Goal: Task Accomplishment & Management: Manage account settings

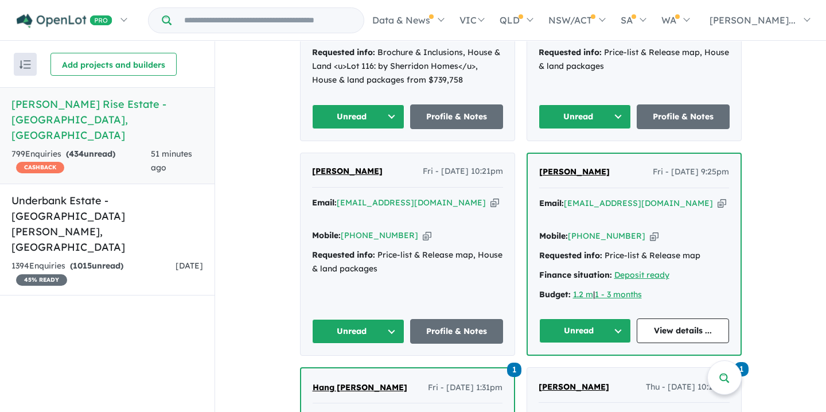
scroll to position [603, 0]
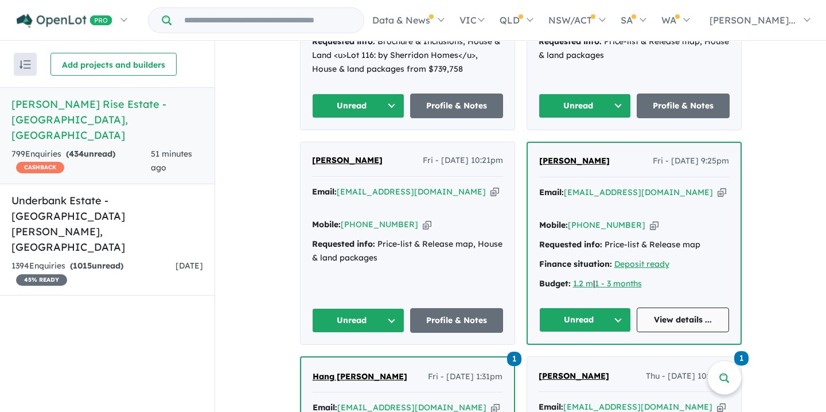
click at [670, 307] on link "View details ..." at bounding box center [683, 319] width 92 height 25
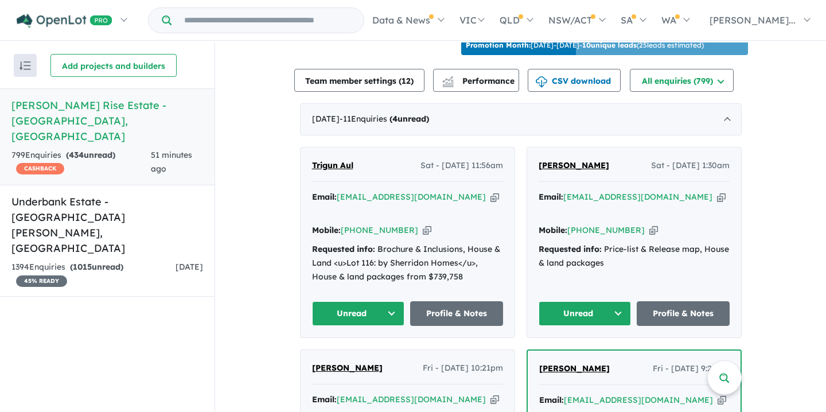
scroll to position [398, 0]
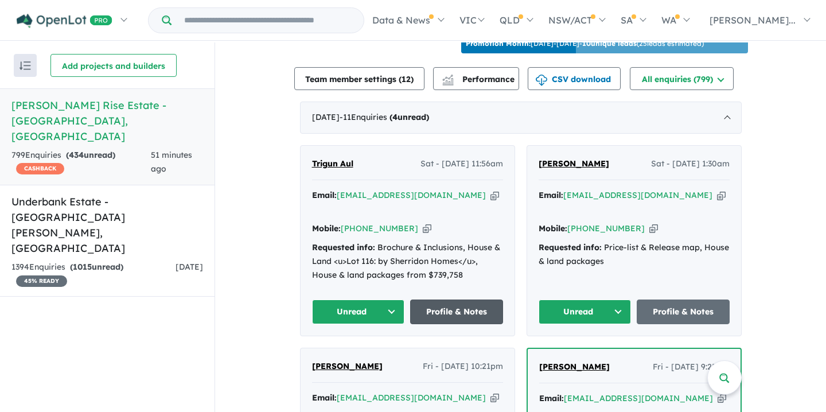
click at [462, 299] on link "Profile & Notes" at bounding box center [456, 311] width 93 height 25
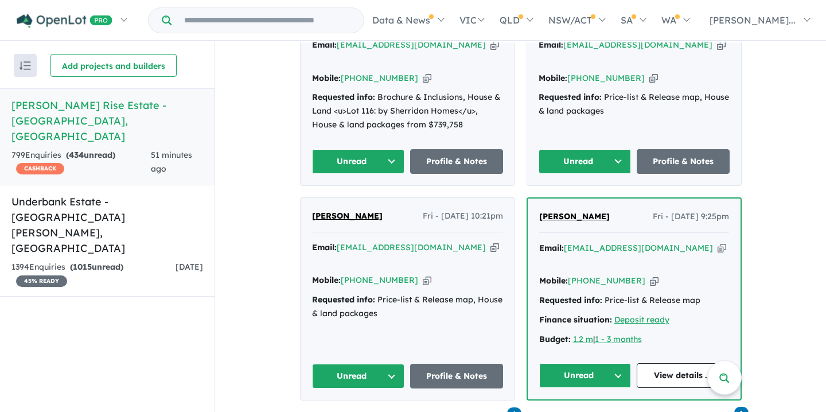
scroll to position [546, 0]
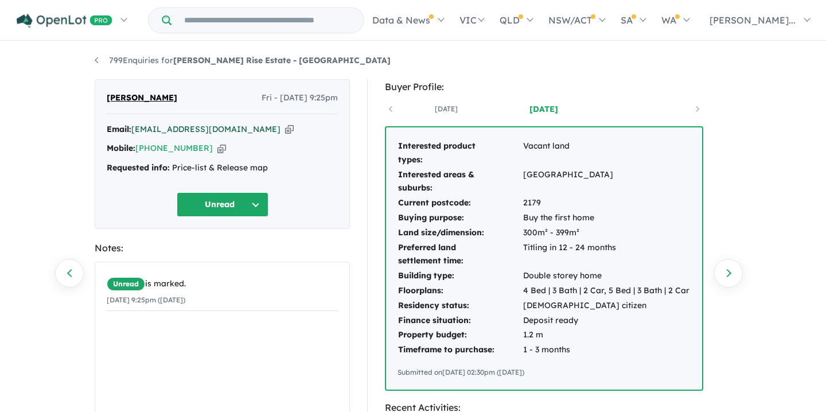
drag, startPoint x: 134, startPoint y: 130, endPoint x: 260, endPoint y: 134, distance: 126.8
click at [270, 135] on div "Email: dasharath_chapagain@yahoo.com Copied!" at bounding box center [222, 130] width 231 height 14
copy a%20Taylors%20Rise%20Estate%20-%20Deanside"] "[EMAIL_ADDRESS][DOMAIN_NAME]"
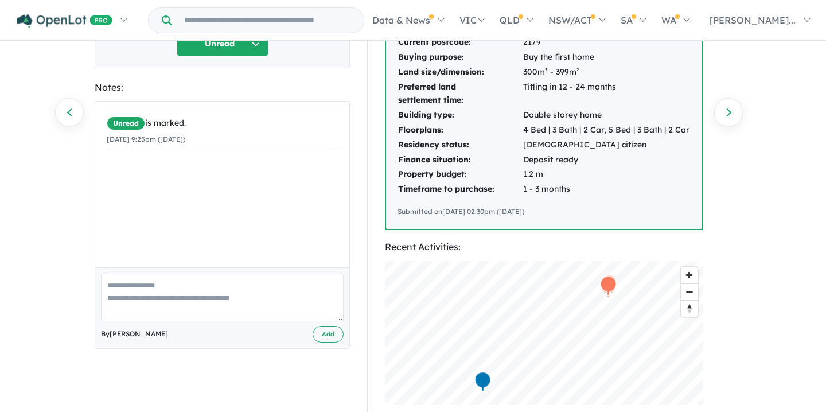
scroll to position [167, 0]
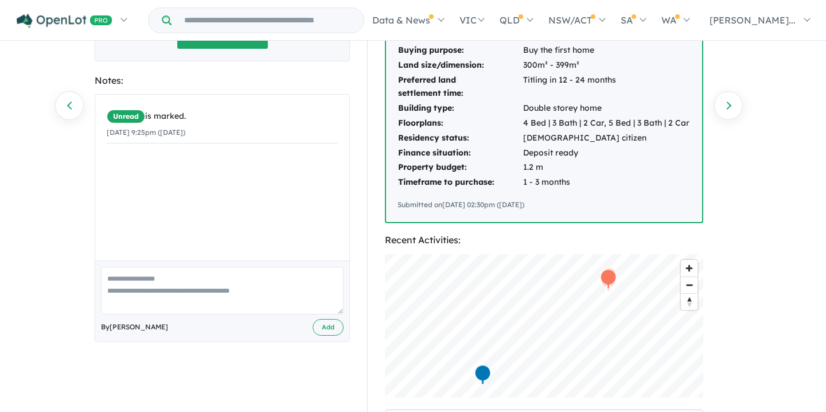
click at [111, 279] on textarea at bounding box center [222, 291] width 243 height 48
paste textarea "**********"
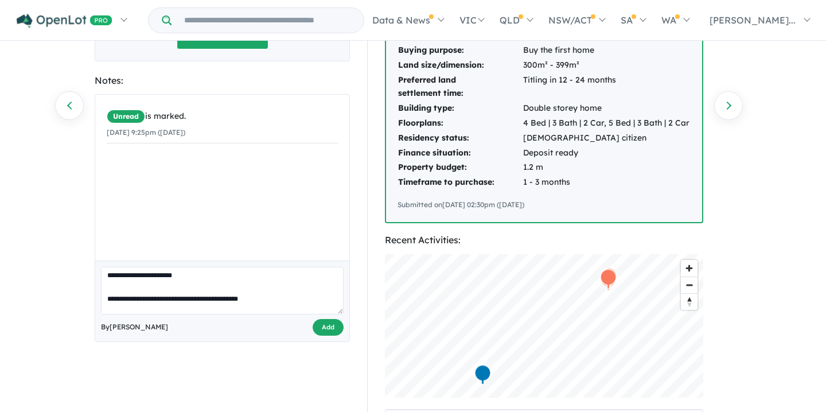
scroll to position [165, 0]
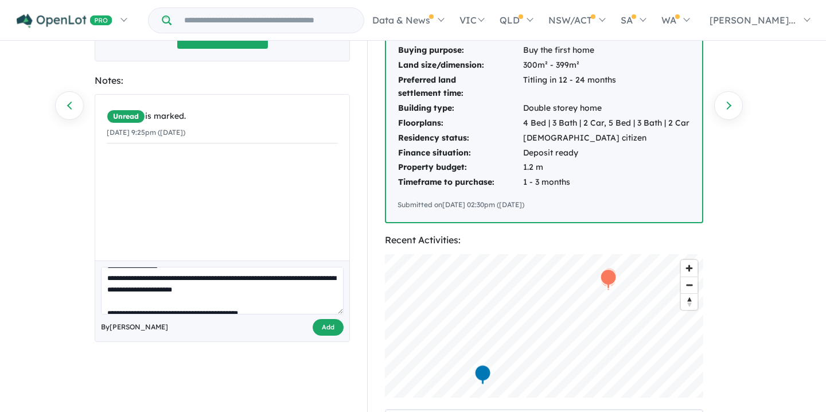
type textarea "**********"
click at [323, 326] on button "Add" at bounding box center [328, 327] width 31 height 17
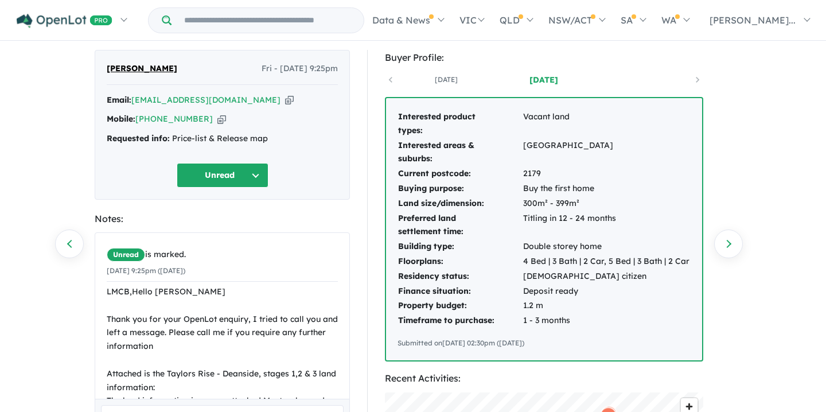
scroll to position [0, 0]
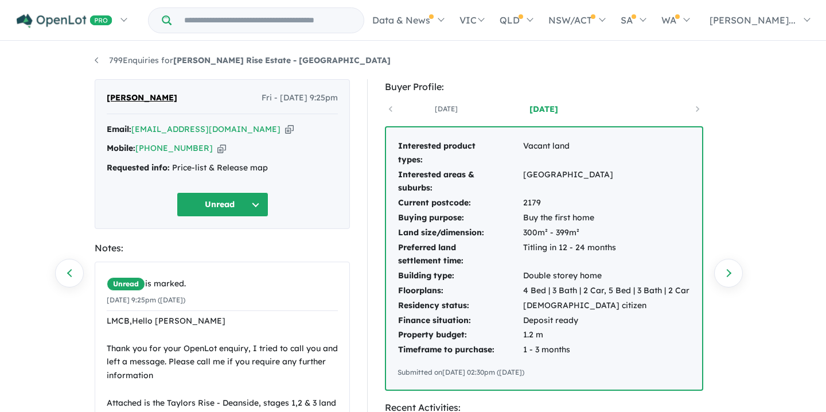
click at [254, 202] on button "Unread" at bounding box center [223, 204] width 92 height 25
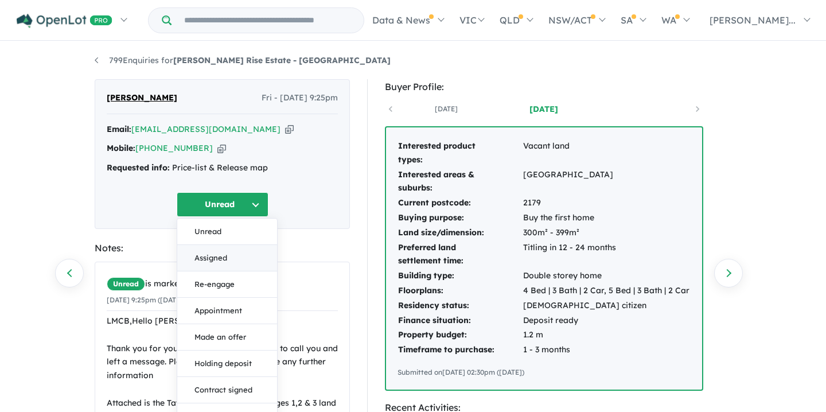
click at [214, 258] on button "Assigned" at bounding box center [227, 258] width 100 height 26
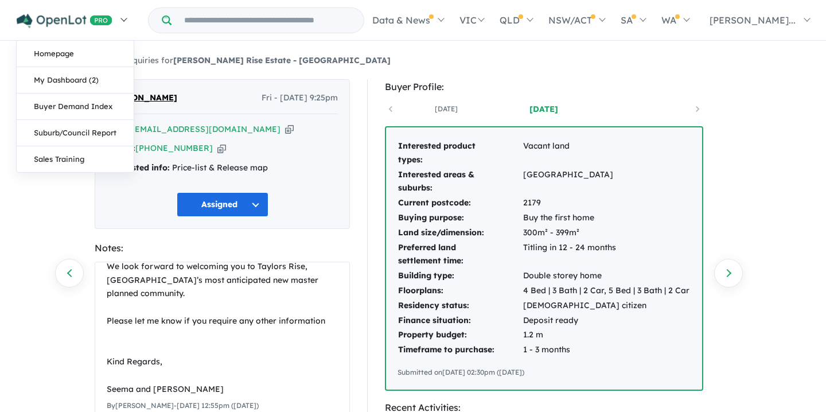
click at [75, 37] on link at bounding box center [72, 20] width 126 height 40
click at [102, 17] on img at bounding box center [65, 21] width 96 height 14
click at [57, 50] on link "Homepage" at bounding box center [75, 54] width 117 height 26
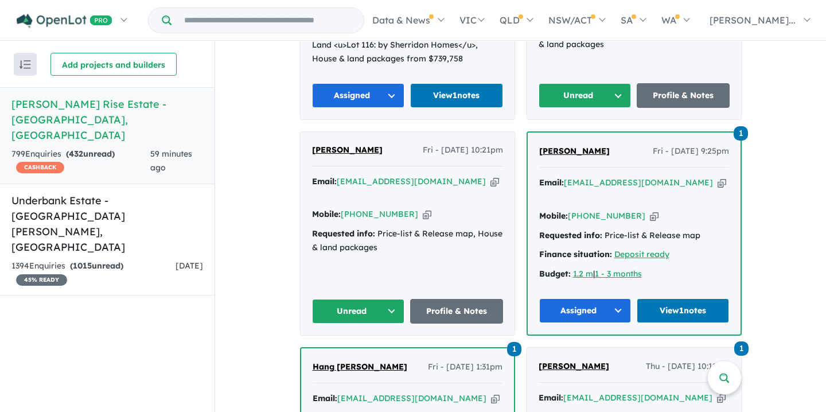
scroll to position [613, 0]
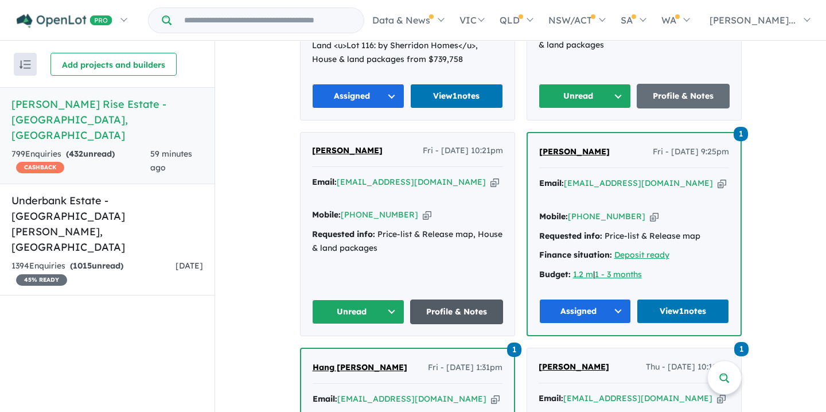
click at [450, 299] on link "Profile & Notes" at bounding box center [456, 311] width 93 height 25
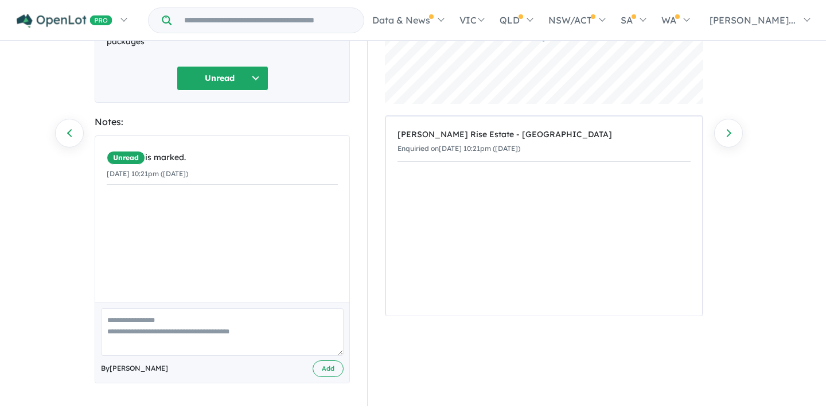
scroll to position [146, 0]
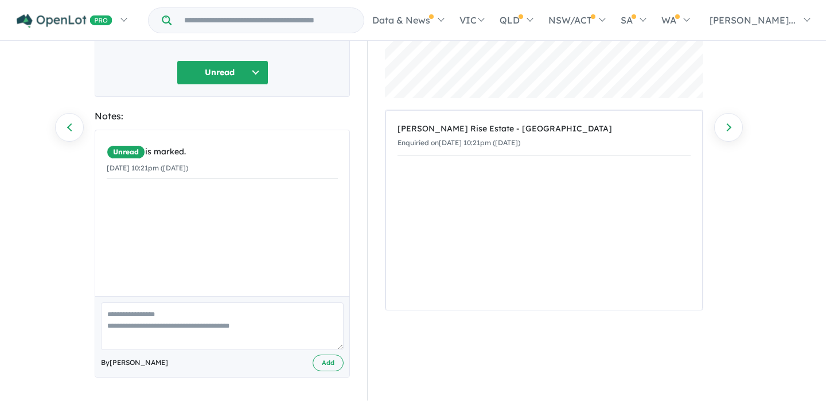
click at [107, 313] on textarea at bounding box center [222, 326] width 243 height 48
paste textarea "**********"
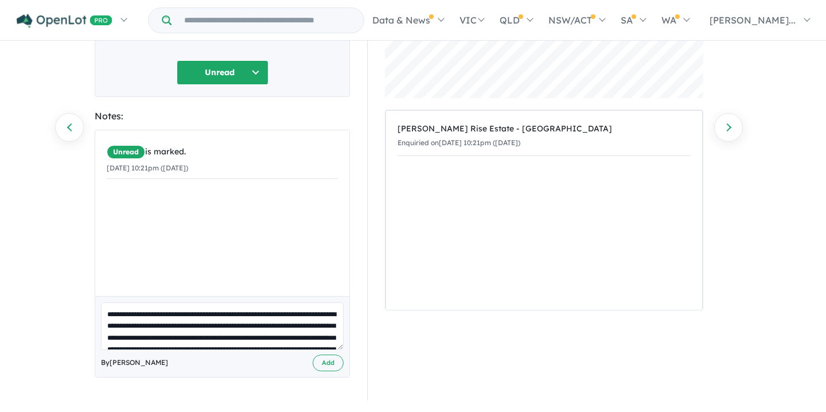
scroll to position [122, 0]
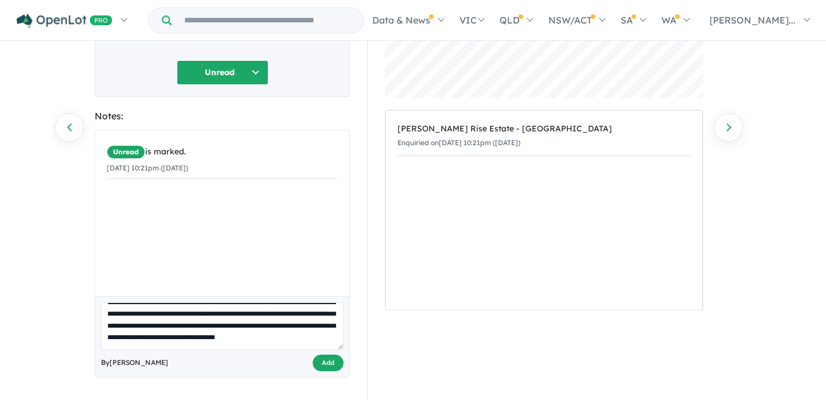
type textarea "**********"
click at [321, 360] on button "Add" at bounding box center [328, 362] width 31 height 17
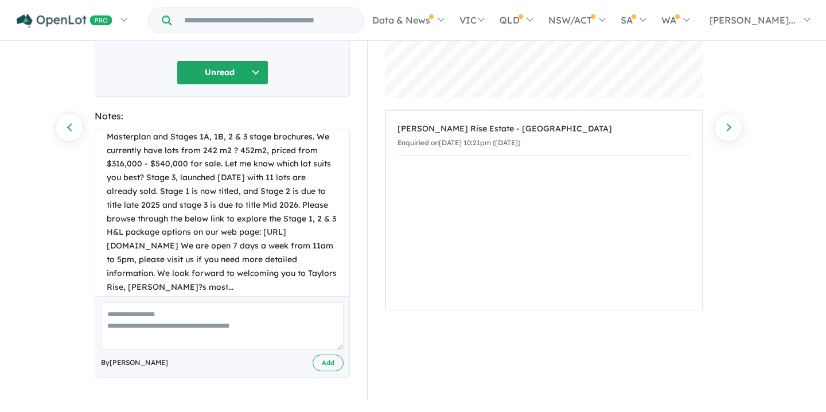
scroll to position [0, 0]
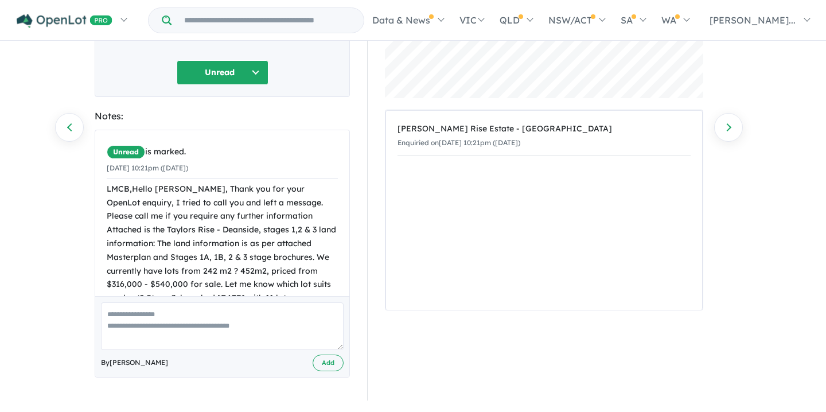
click at [257, 70] on button "Unread" at bounding box center [223, 72] width 92 height 25
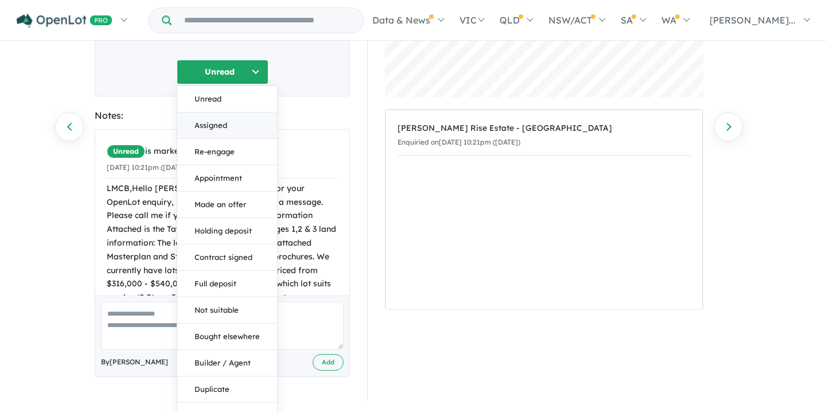
click at [209, 124] on button "Assigned" at bounding box center [227, 125] width 100 height 26
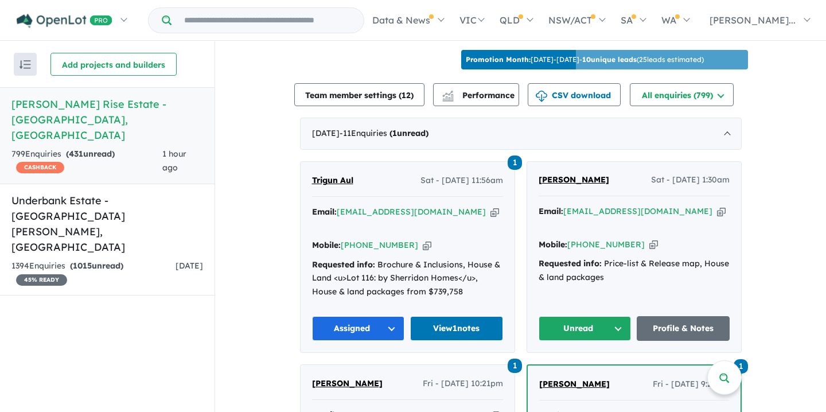
scroll to position [382, 0]
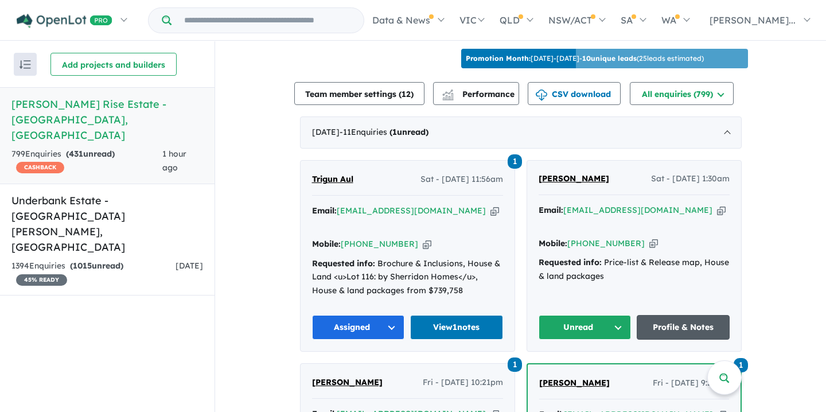
click at [666, 315] on link "Profile & Notes" at bounding box center [683, 327] width 93 height 25
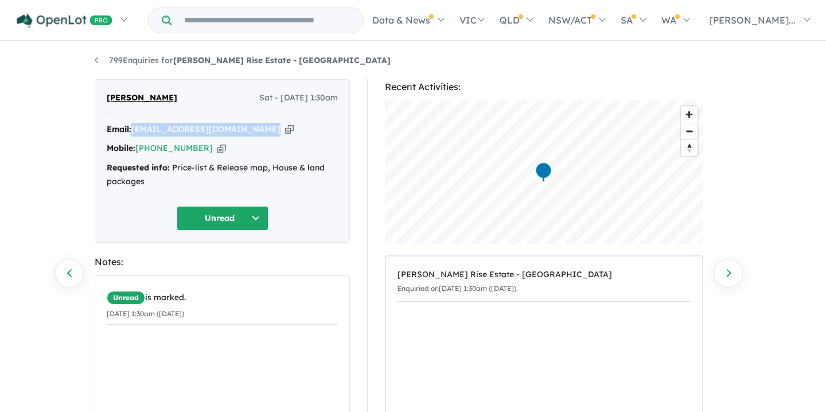
drag, startPoint x: 134, startPoint y: 131, endPoint x: 235, endPoint y: 136, distance: 101.0
click at [235, 136] on div "Email: ayadhadaya448@gmail.com Copied! Mobile: +61 449 673 605 Copied! Requeste…" at bounding box center [222, 159] width 231 height 72
copy div "ayadhadaya448@gmail.com Copied!"
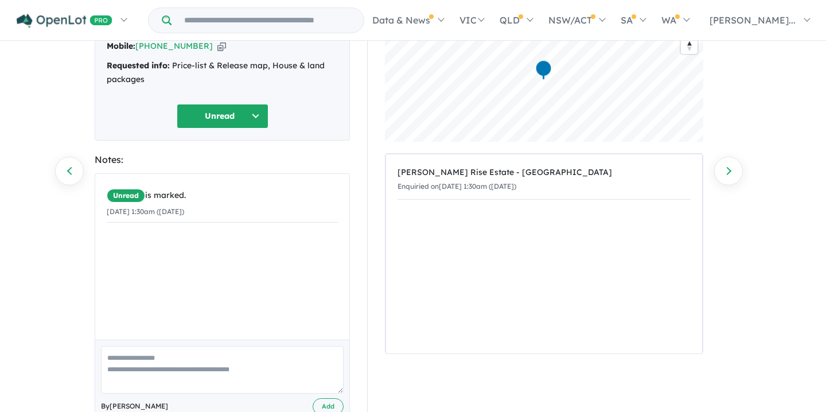
scroll to position [135, 0]
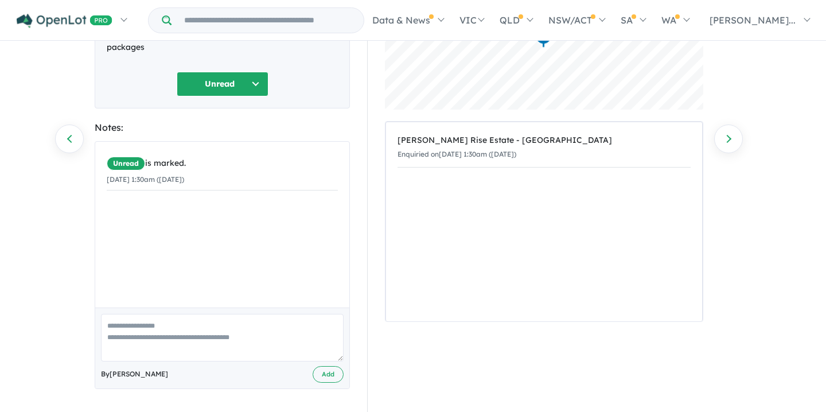
click at [111, 325] on textarea at bounding box center [222, 338] width 243 height 48
paste textarea "**********"
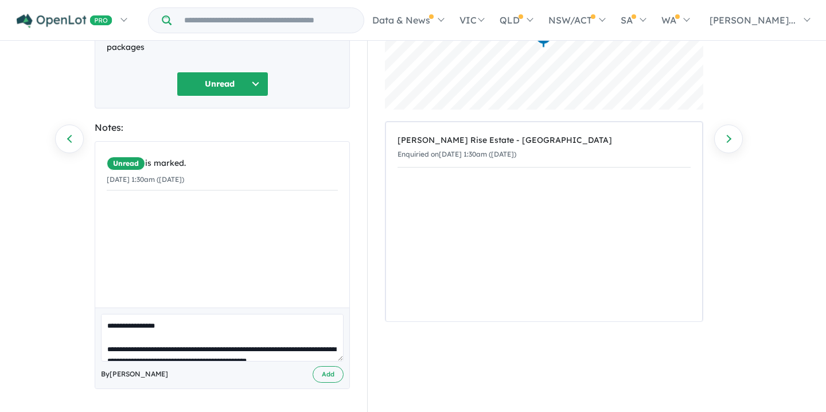
scroll to position [367, 0]
type textarea "**********"
click at [327, 372] on button "Add" at bounding box center [328, 374] width 31 height 17
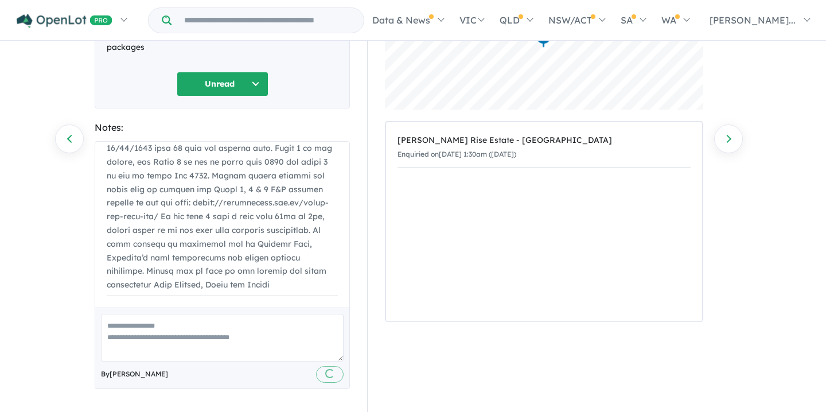
scroll to position [0, 0]
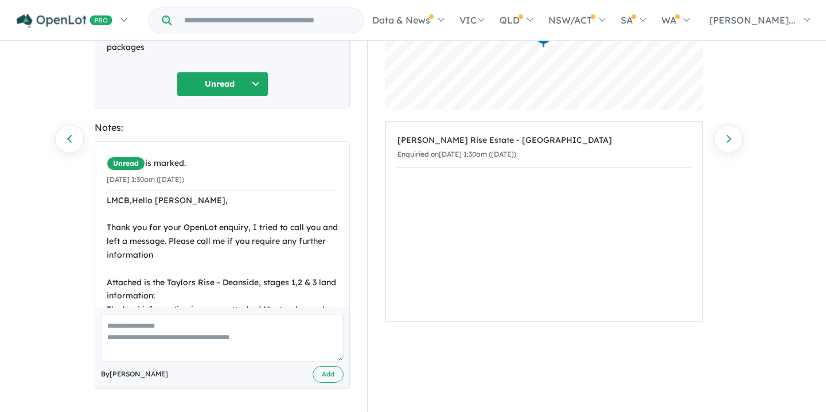
click at [254, 79] on button "Unread" at bounding box center [223, 84] width 92 height 25
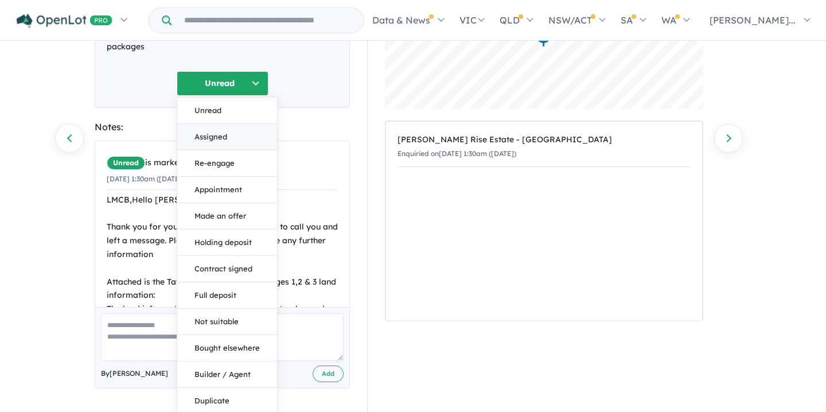
click at [209, 138] on button "Assigned" at bounding box center [227, 137] width 100 height 26
